Goal: Task Accomplishment & Management: Complete application form

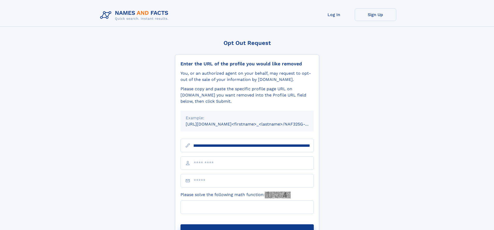
scroll to position [0, 58]
type input "**********"
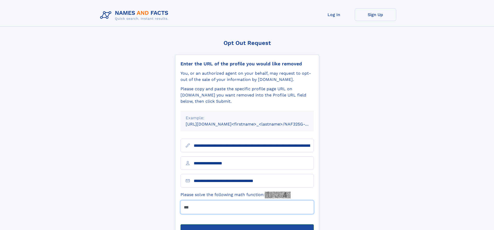
type input "***"
click at [247, 224] on button "Submit Opt Out Request" at bounding box center [246, 232] width 133 height 17
